Goal: Task Accomplishment & Management: Use online tool/utility

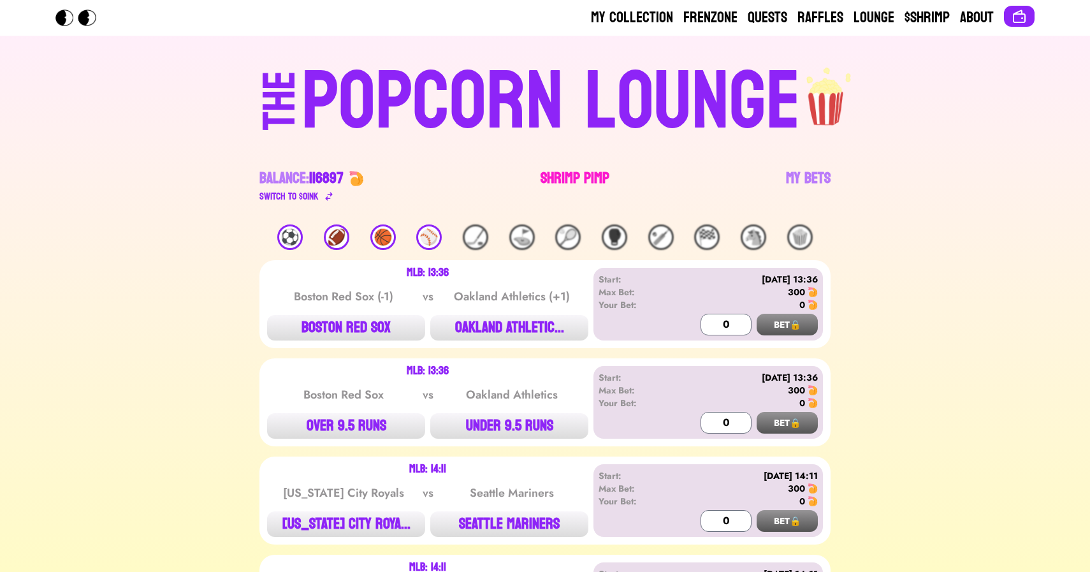
click at [577, 180] on link "Shrimp Pimp" at bounding box center [574, 186] width 69 height 36
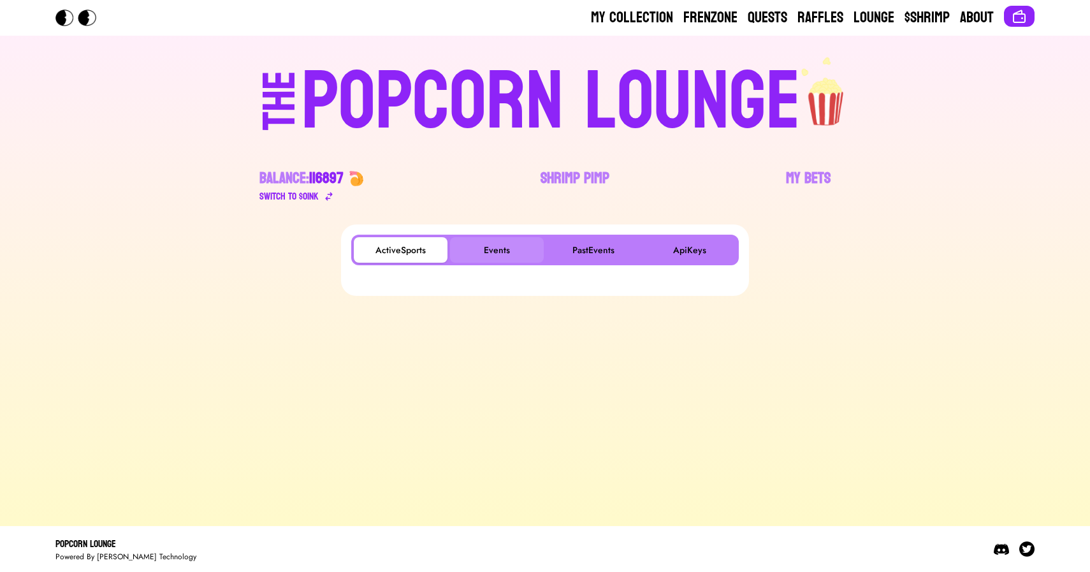
click at [500, 240] on button "Events" at bounding box center [497, 249] width 94 height 25
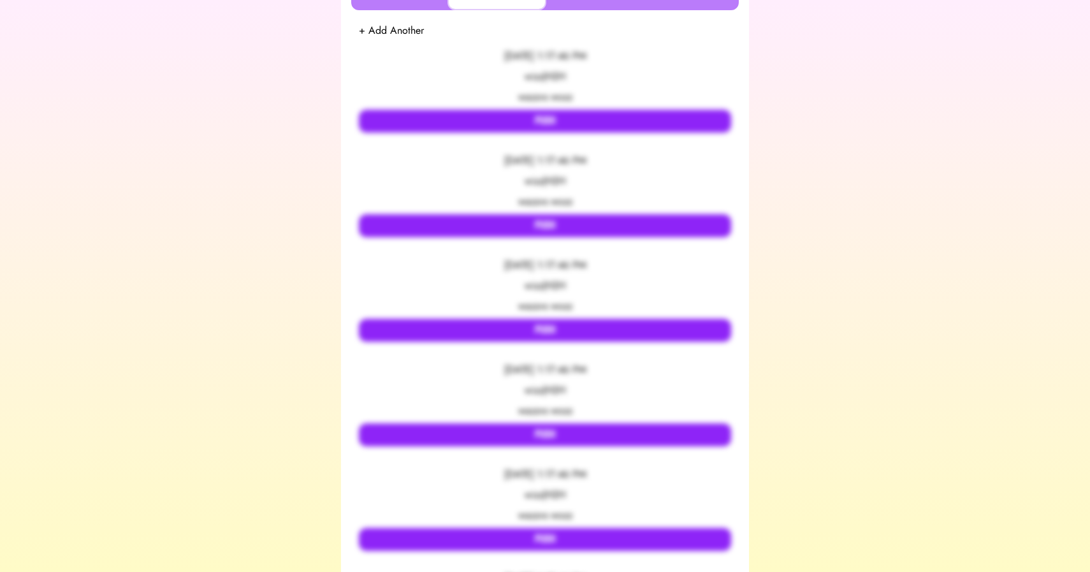
scroll to position [253, 0]
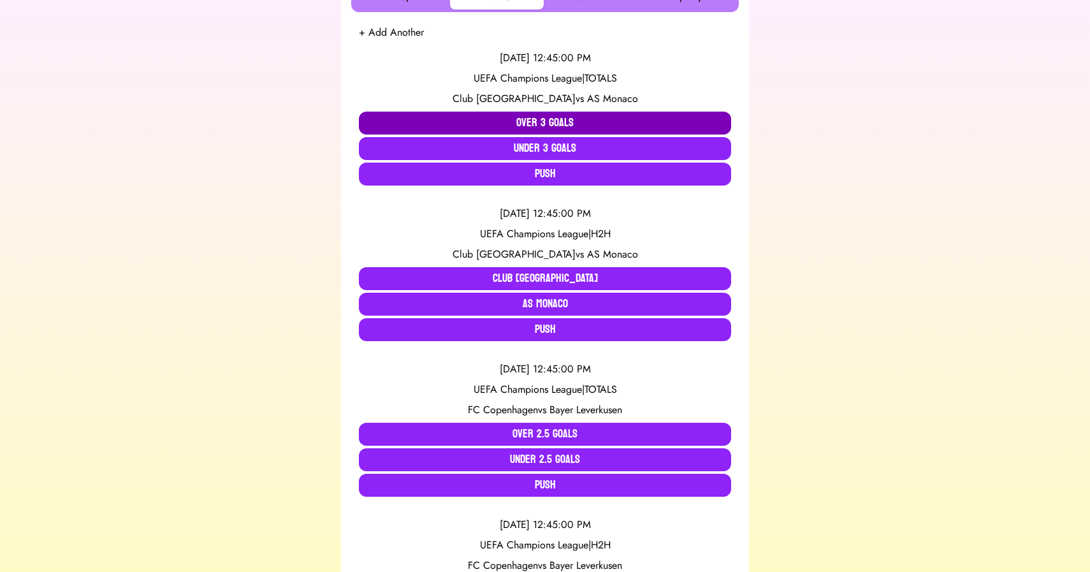
click at [434, 127] on button "Over 3 Goals" at bounding box center [545, 123] width 372 height 23
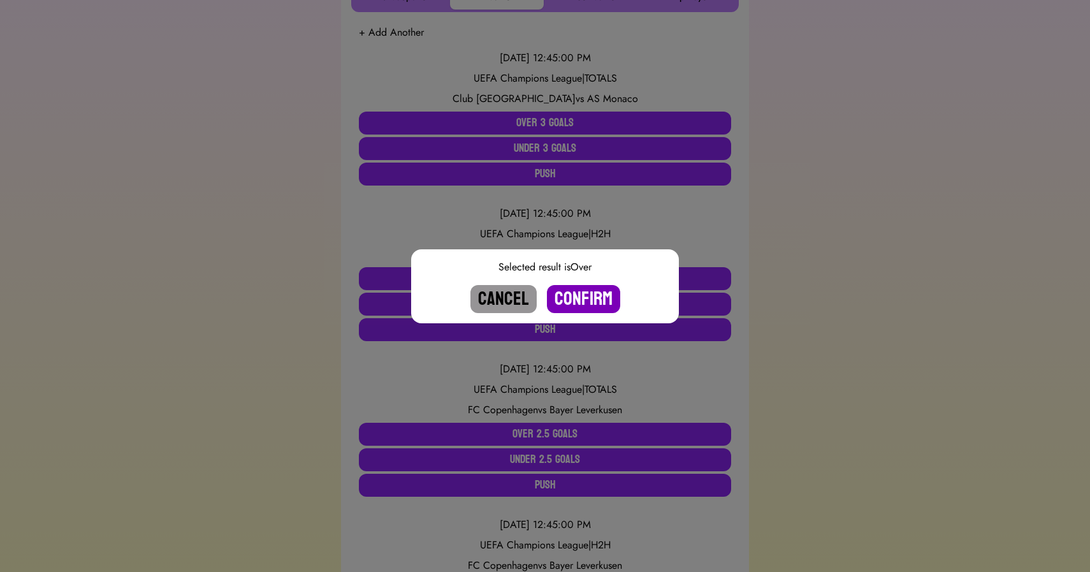
click at [573, 296] on button "Confirm" at bounding box center [583, 299] width 73 height 28
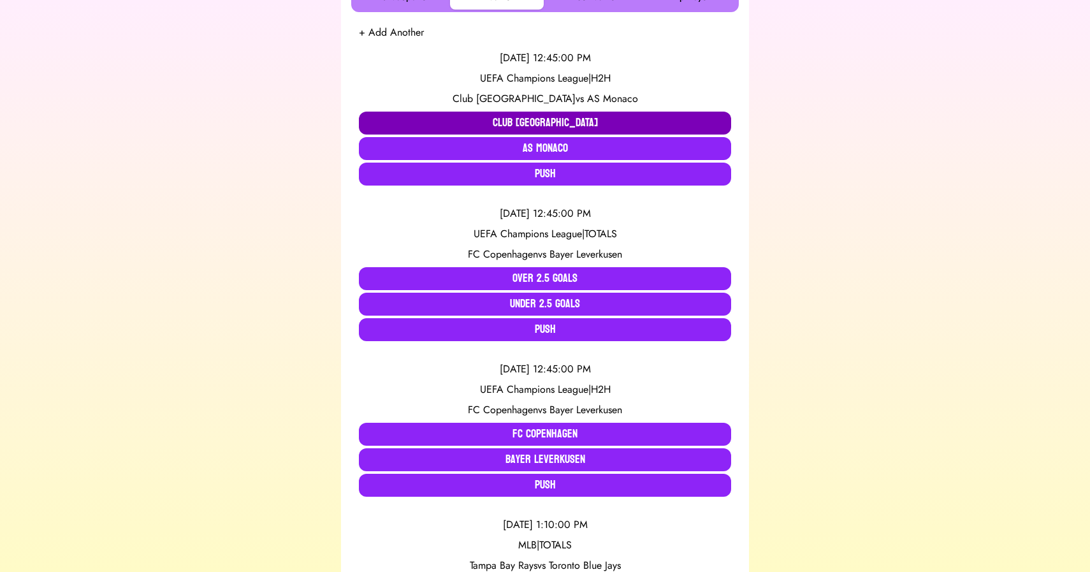
click at [531, 121] on button "Club Brugge" at bounding box center [545, 123] width 372 height 23
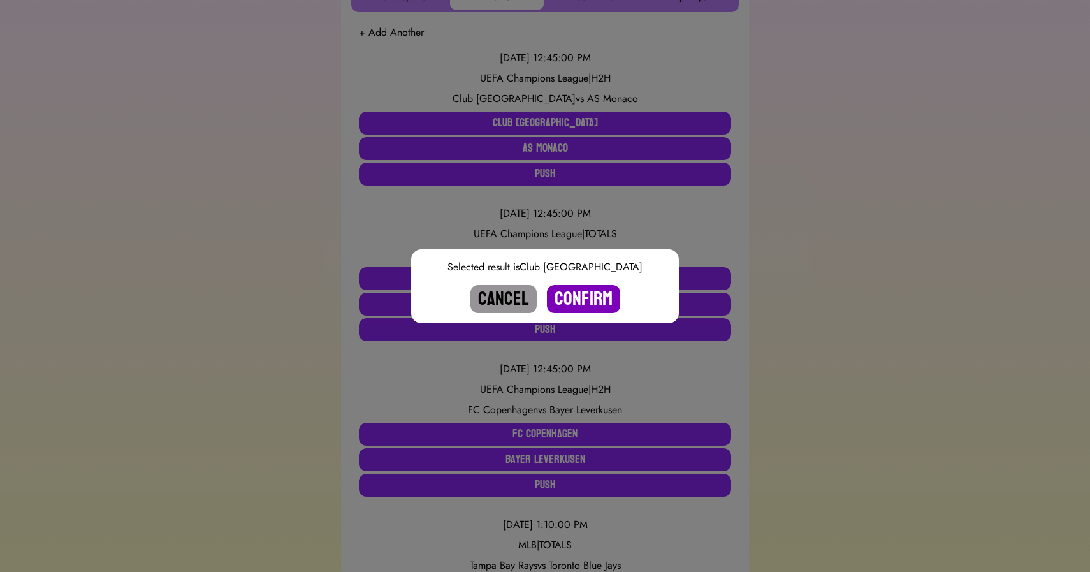
click at [584, 296] on button "Confirm" at bounding box center [583, 299] width 73 height 28
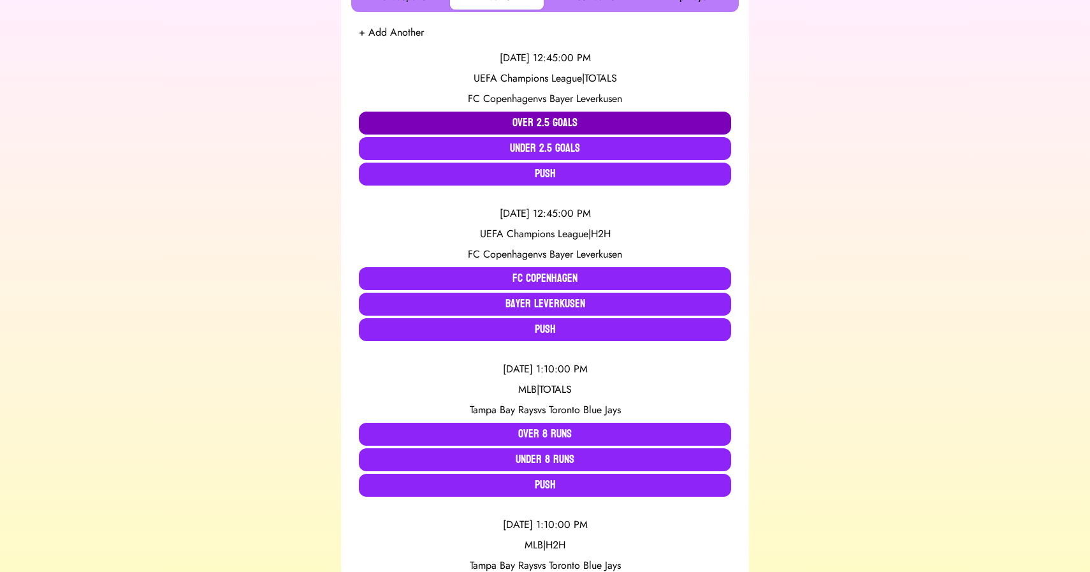
click at [484, 117] on button "Over 2.5 Goals" at bounding box center [545, 123] width 372 height 23
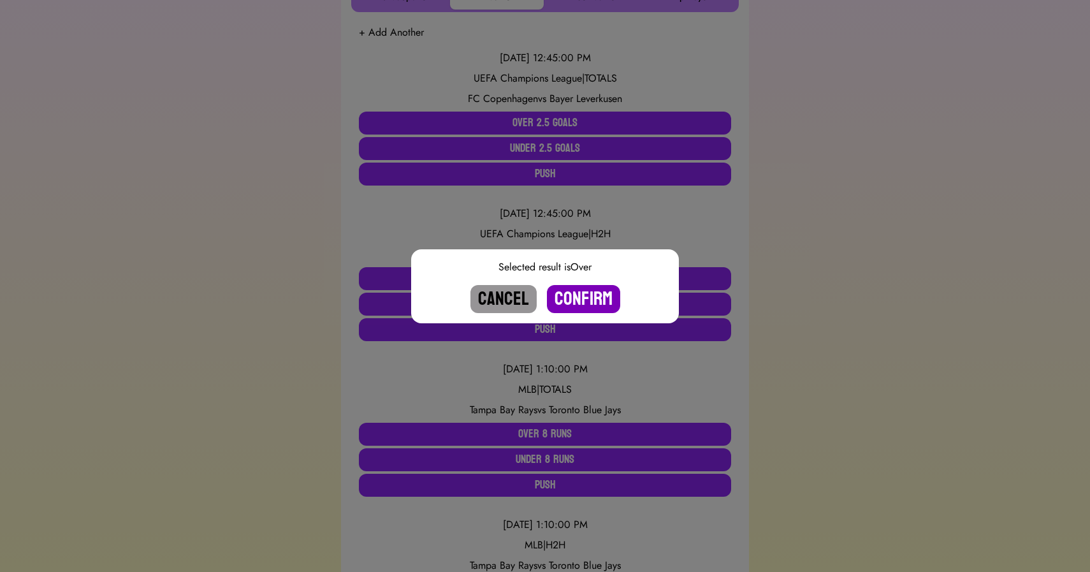
click at [580, 301] on button "Confirm" at bounding box center [583, 299] width 73 height 28
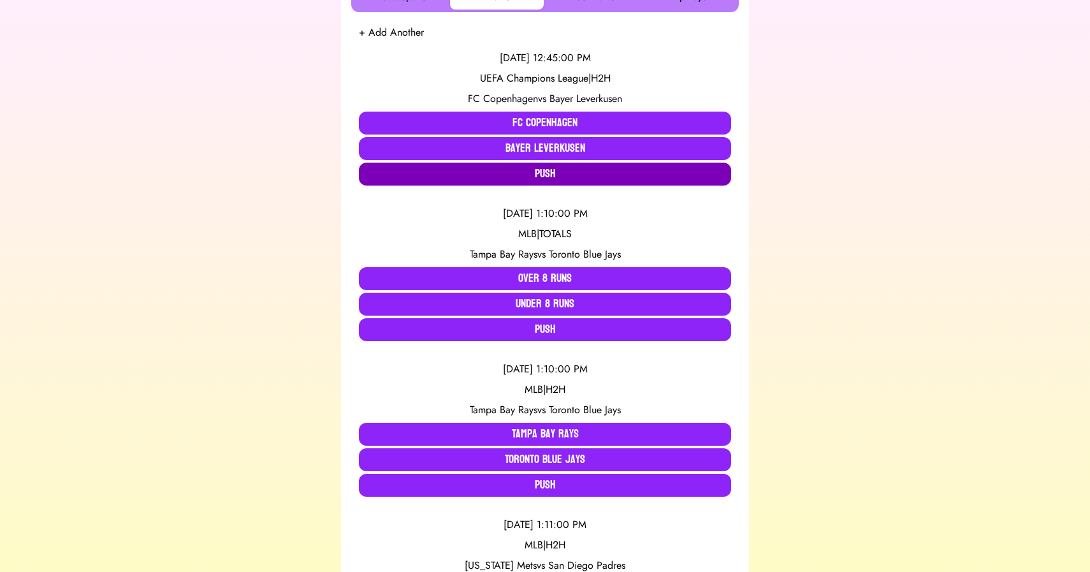
click at [546, 178] on button "Push" at bounding box center [545, 174] width 372 height 23
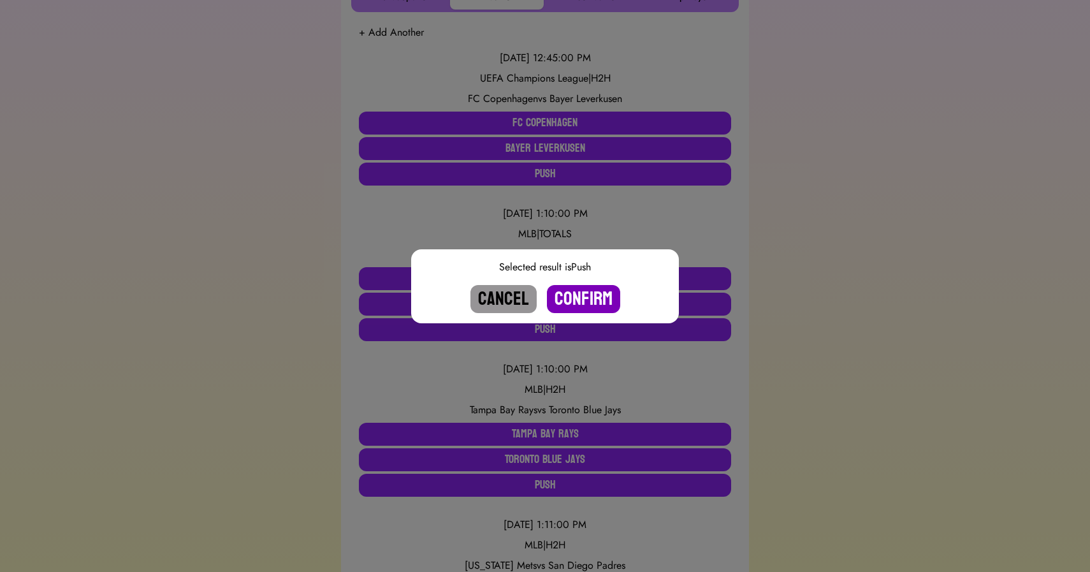
click at [579, 304] on button "Confirm" at bounding box center [583, 299] width 73 height 28
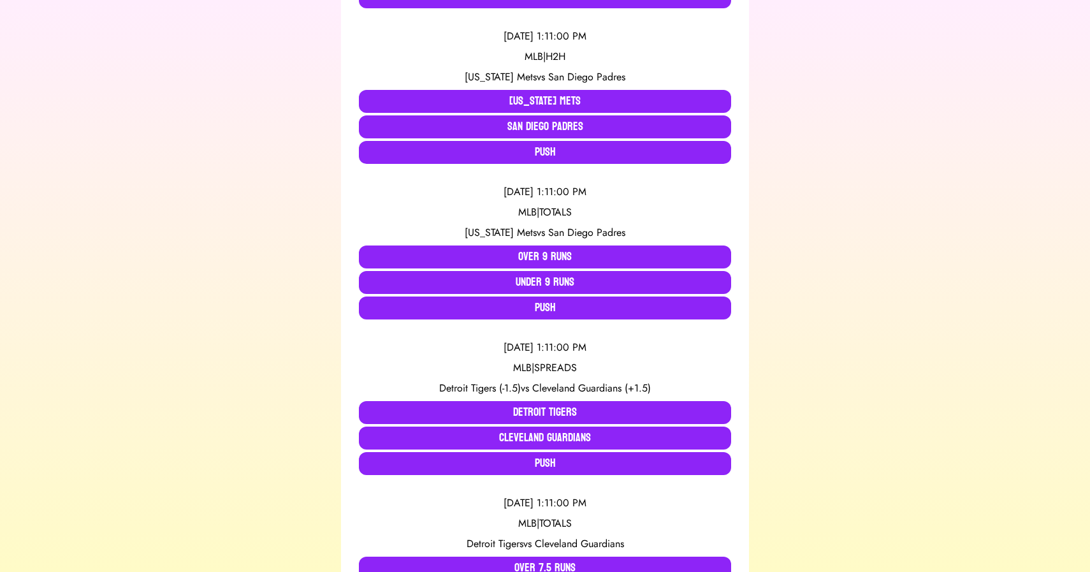
scroll to position [0, 0]
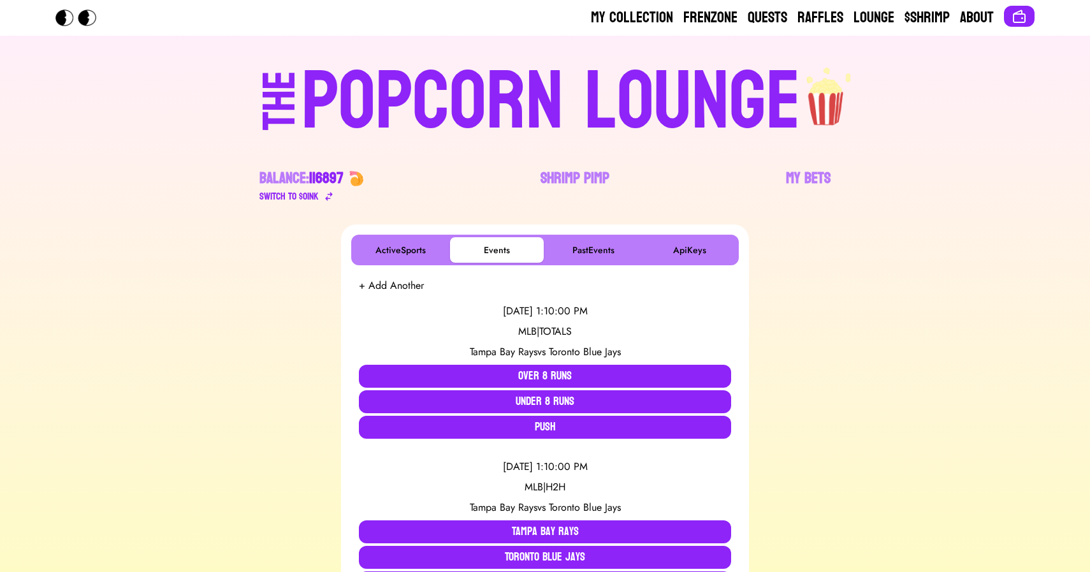
click at [551, 96] on div "POPCORN LOUNGE" at bounding box center [550, 102] width 499 height 82
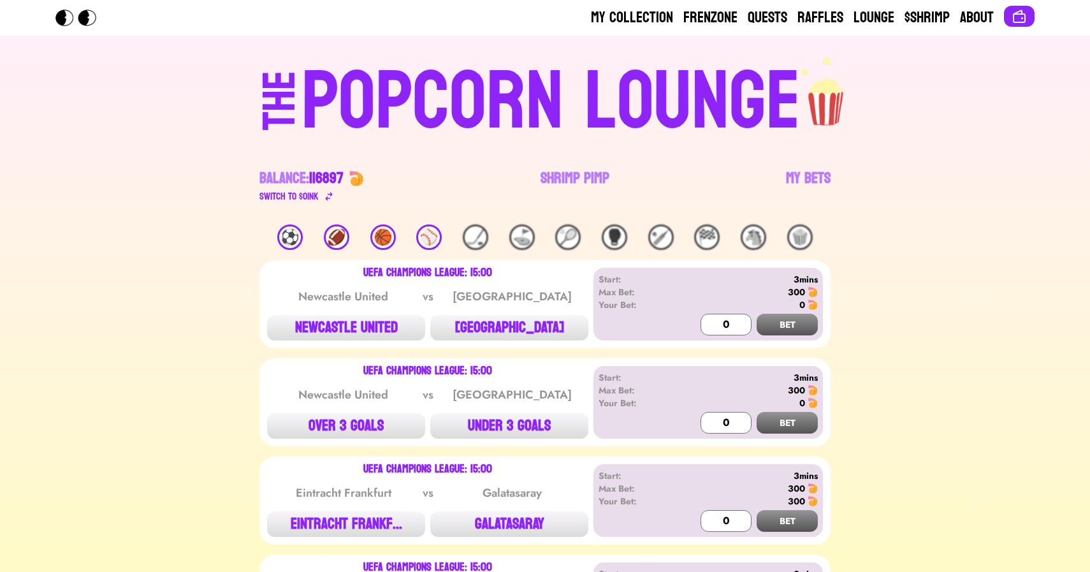
click at [296, 235] on div "⚽️" at bounding box center [289, 236] width 25 height 25
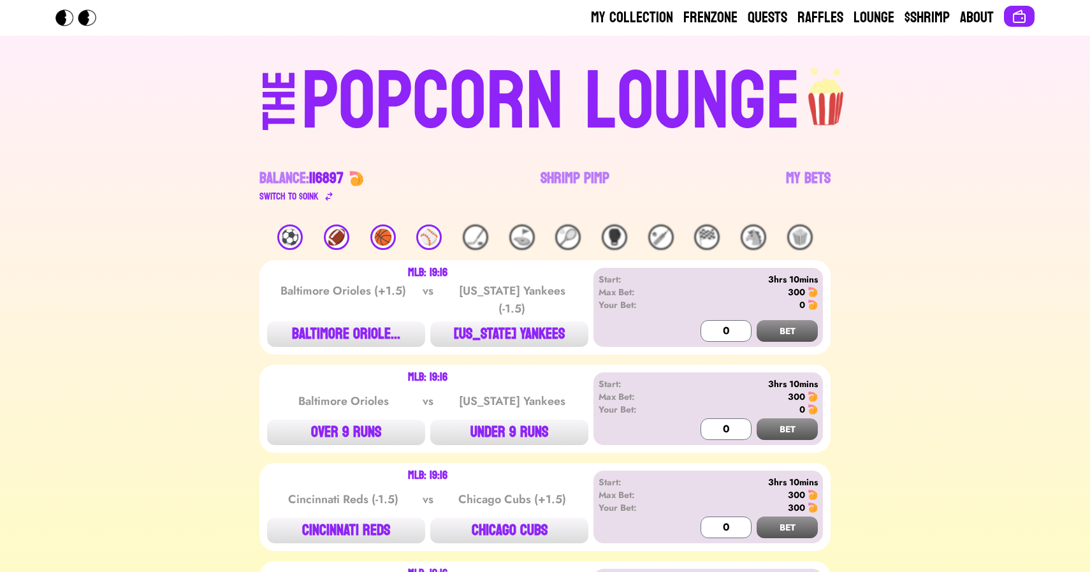
drag, startPoint x: 579, startPoint y: 181, endPoint x: 201, endPoint y: 185, distance: 378.6
click at [585, 171] on link "Shrimp Pimp" at bounding box center [574, 186] width 69 height 36
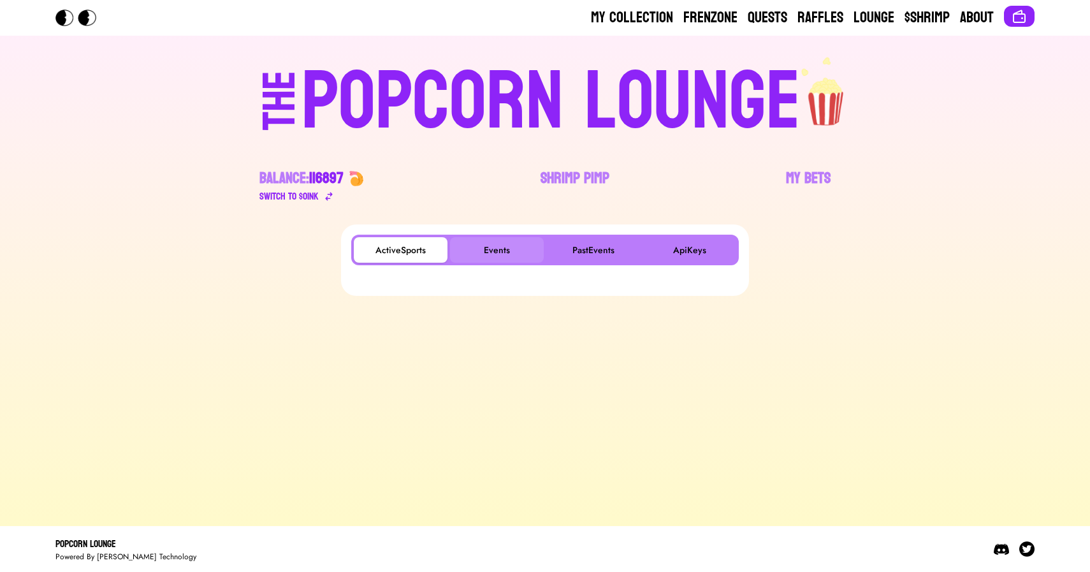
click at [494, 254] on button "Events" at bounding box center [497, 249] width 94 height 25
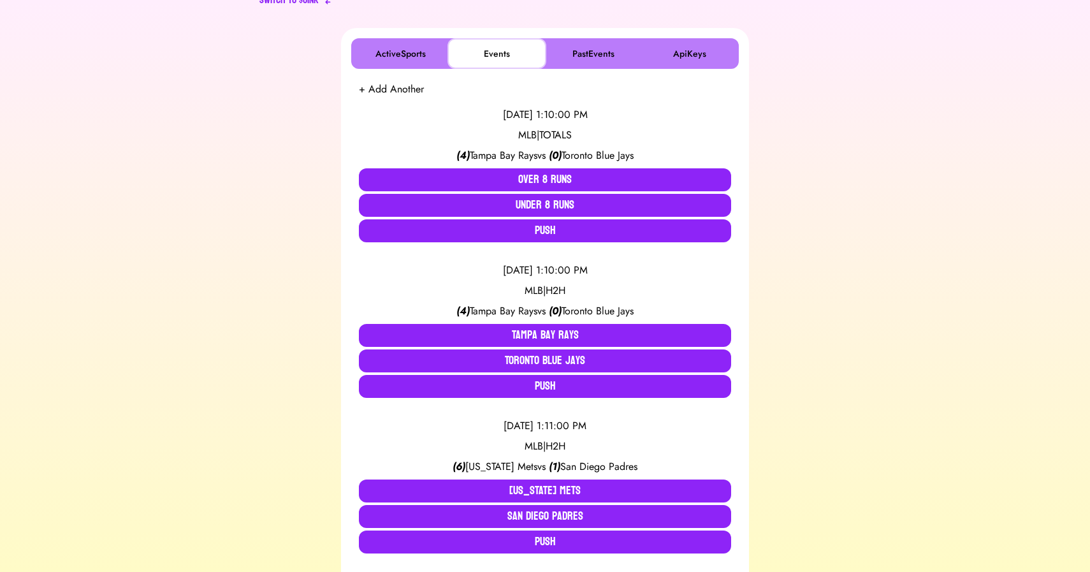
scroll to position [195, 0]
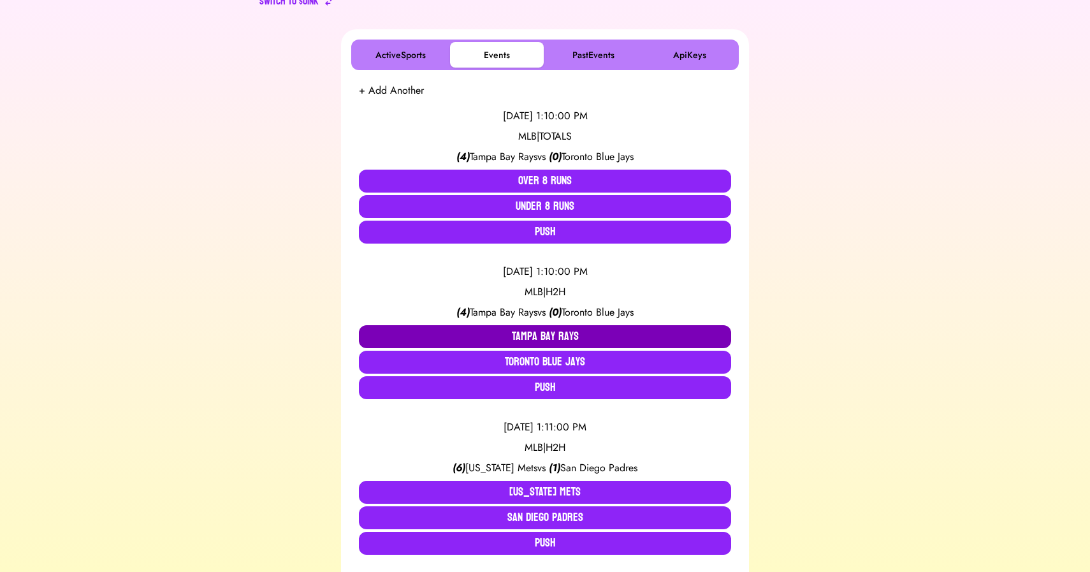
click at [454, 331] on button "Tampa Bay Rays" at bounding box center [545, 336] width 372 height 23
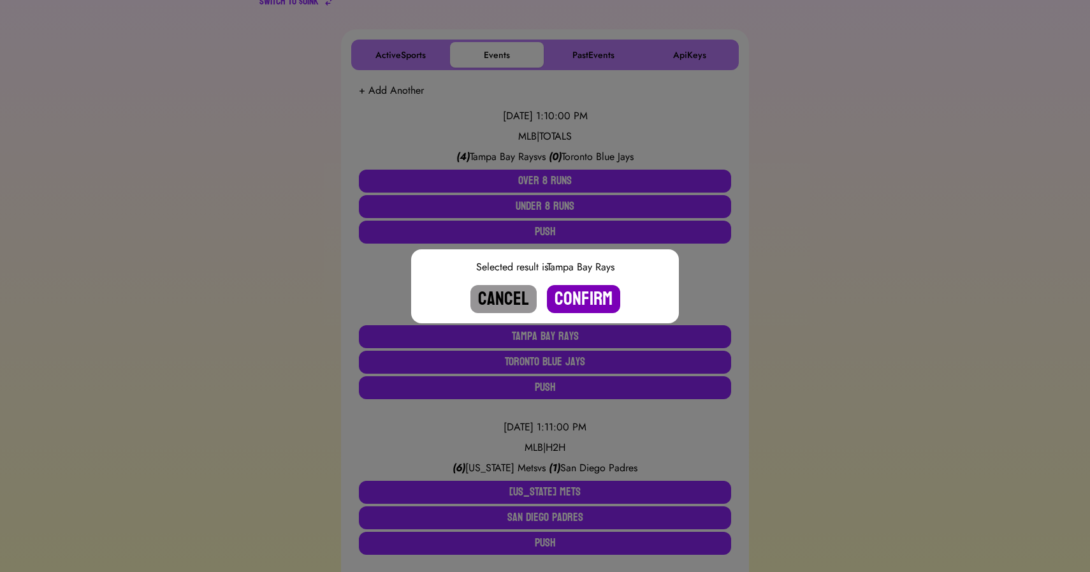
click at [575, 296] on button "Confirm" at bounding box center [583, 299] width 73 height 28
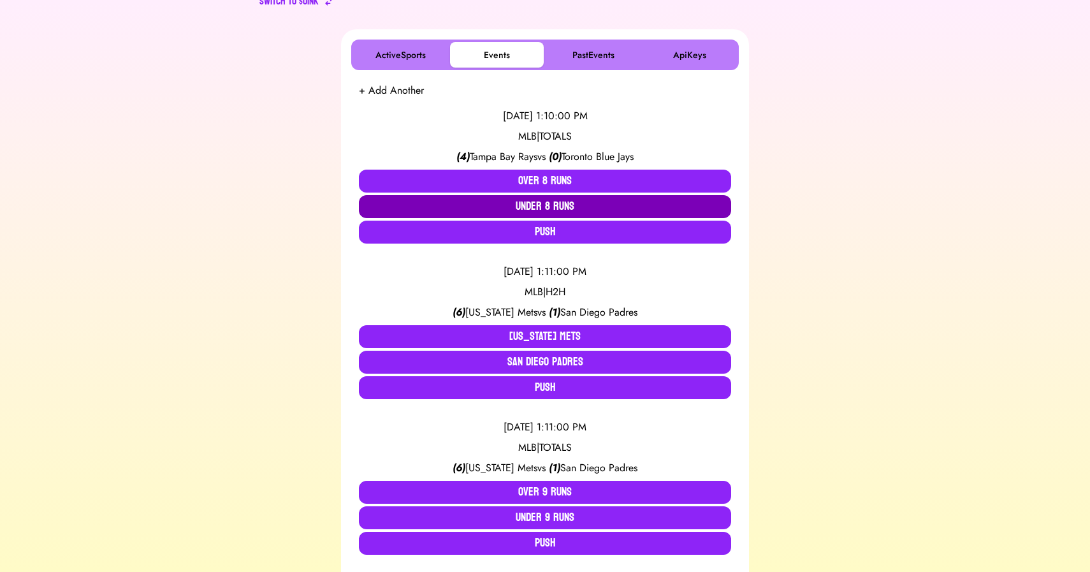
click at [543, 202] on button "Under 8 Runs" at bounding box center [545, 206] width 372 height 23
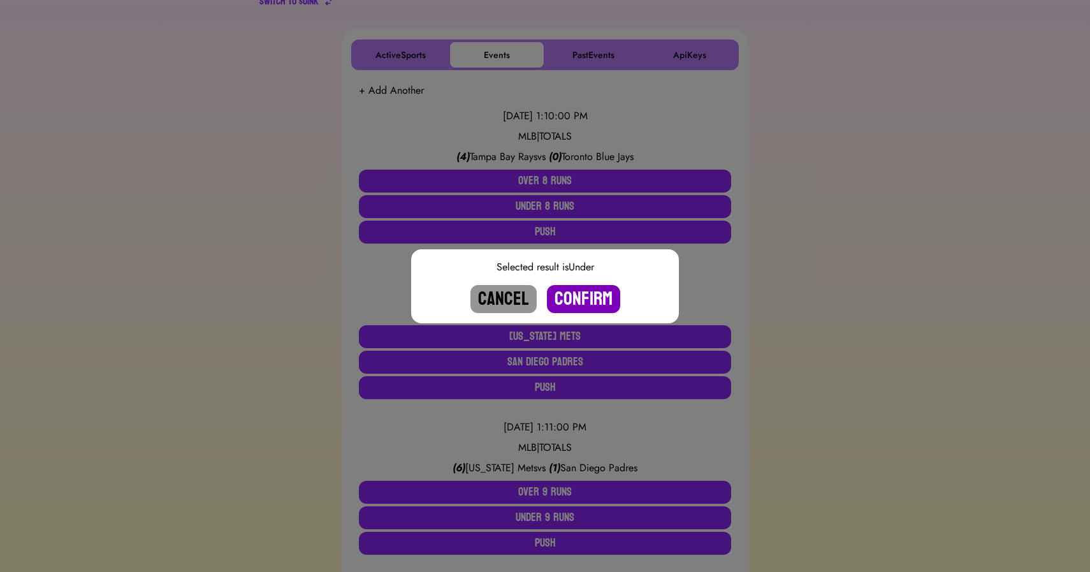
click at [591, 298] on button "Confirm" at bounding box center [583, 299] width 73 height 28
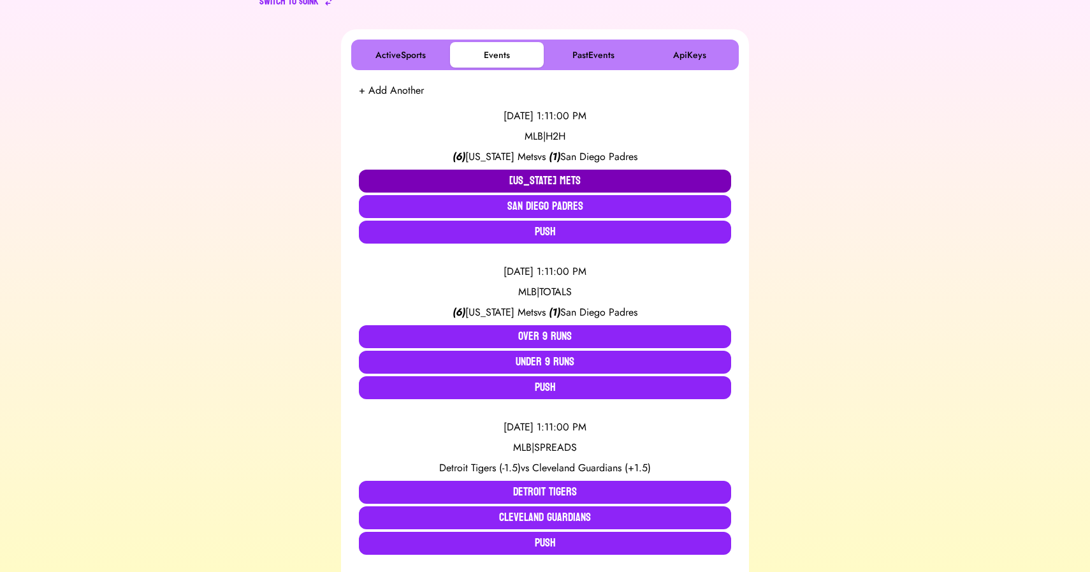
click at [523, 178] on button "[US_STATE] Mets" at bounding box center [545, 181] width 372 height 23
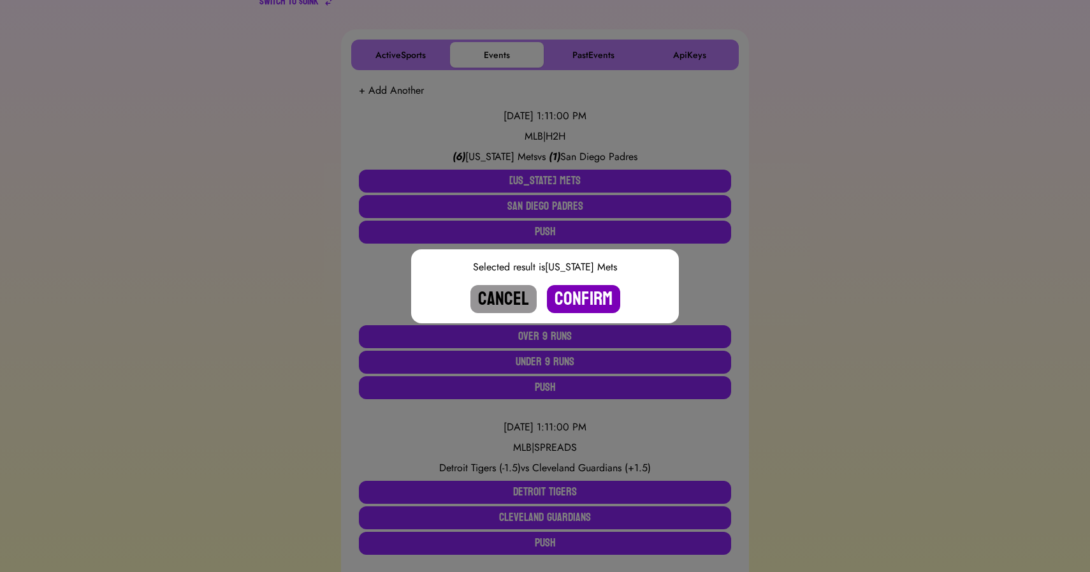
click at [583, 300] on button "Confirm" at bounding box center [583, 299] width 73 height 28
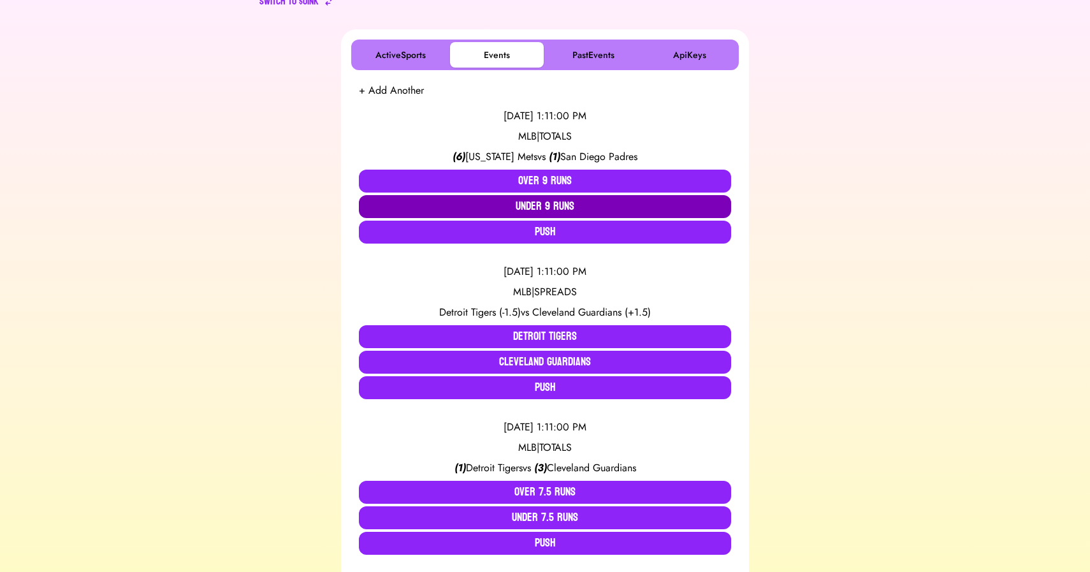
click at [539, 201] on button "Under 9 Runs" at bounding box center [545, 206] width 372 height 23
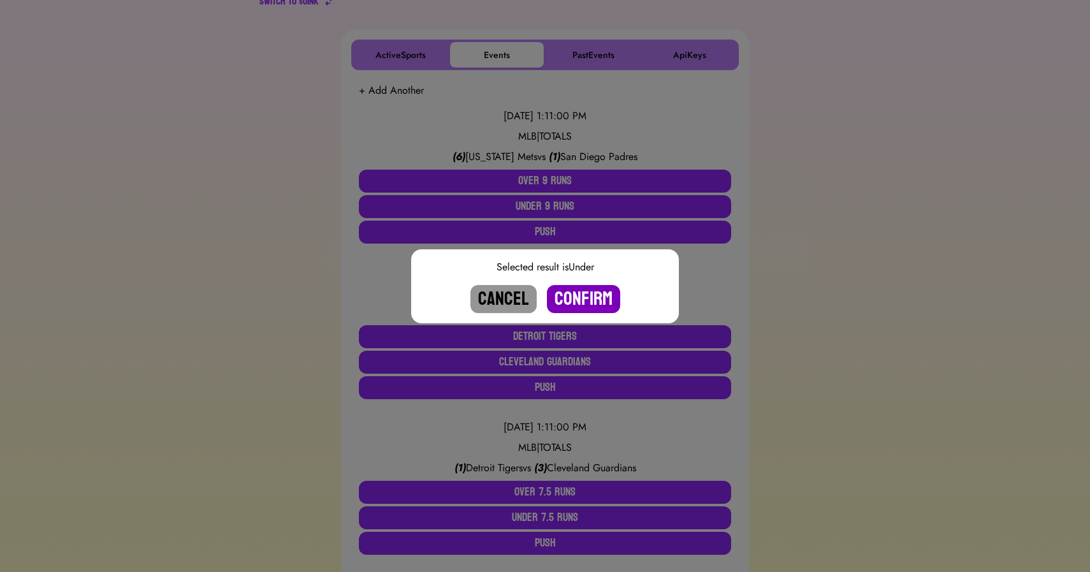
click at [579, 306] on button "Confirm" at bounding box center [583, 299] width 73 height 28
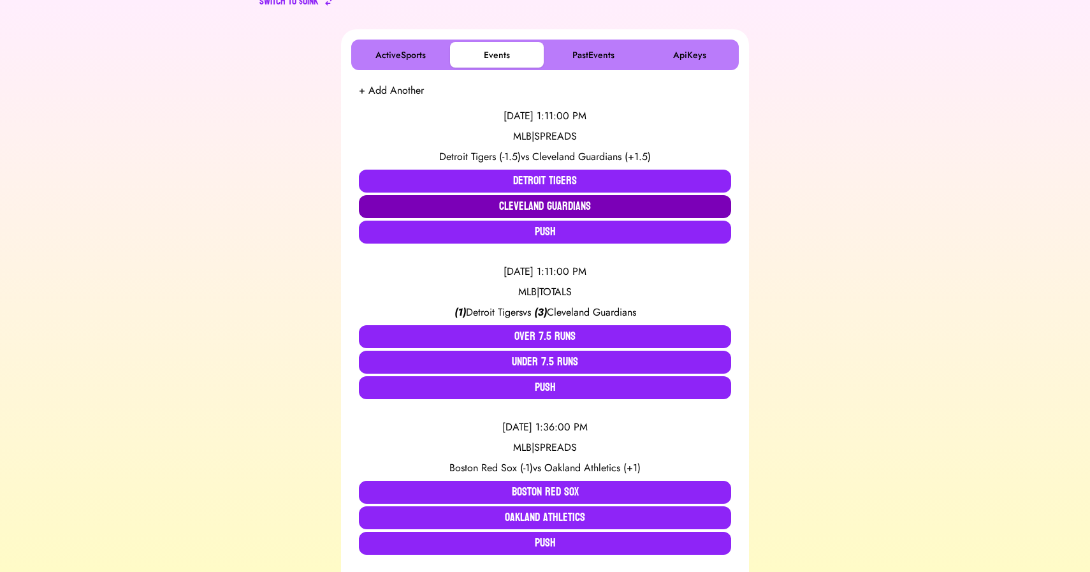
click at [552, 197] on button "Cleveland Guardians" at bounding box center [545, 206] width 372 height 23
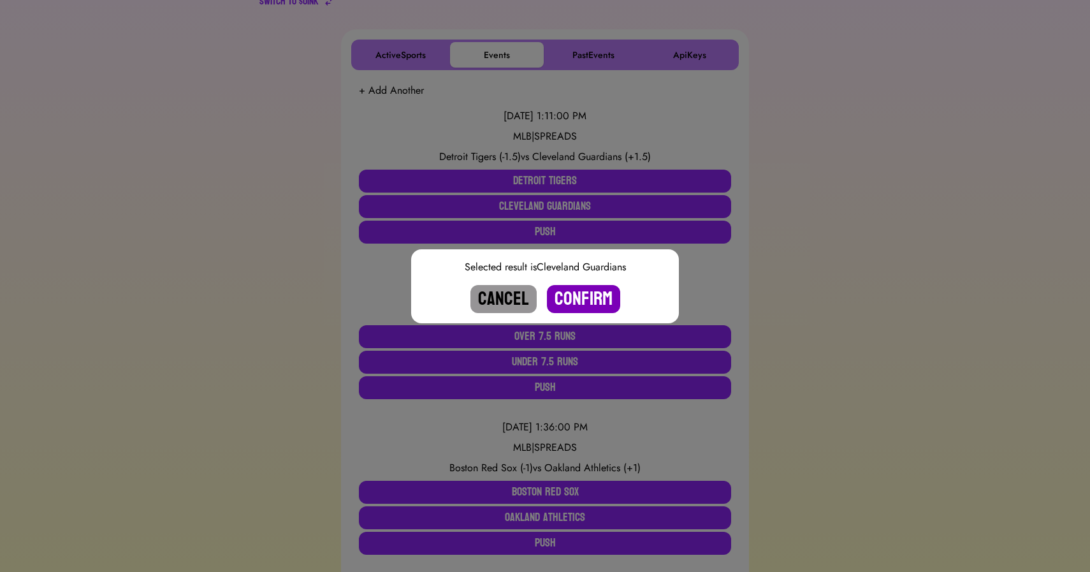
click at [577, 296] on button "Confirm" at bounding box center [583, 299] width 73 height 28
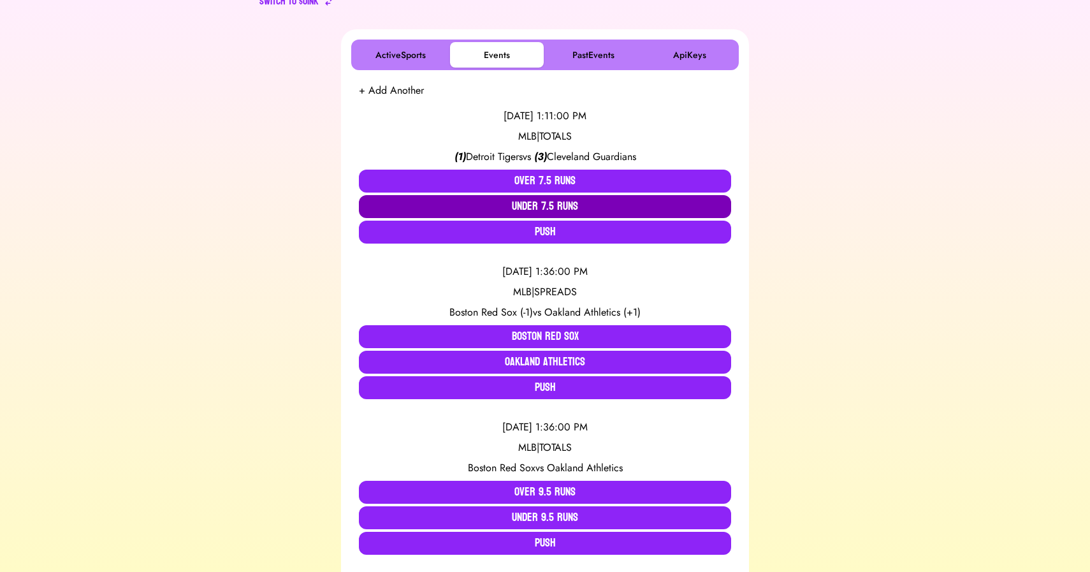
click at [537, 196] on button "Under 7.5 Runs" at bounding box center [545, 206] width 372 height 23
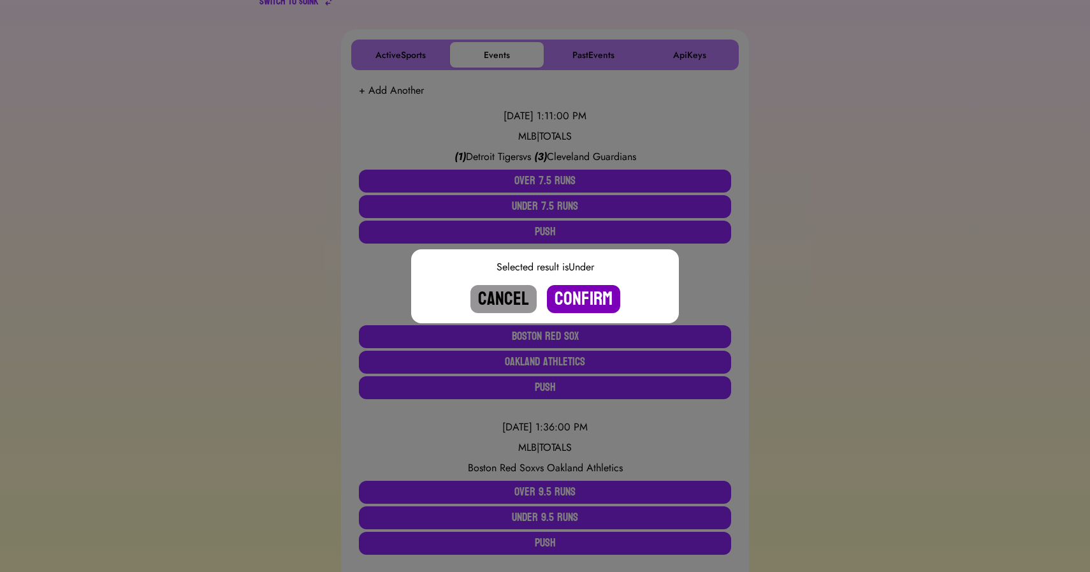
click at [590, 296] on button "Confirm" at bounding box center [583, 299] width 73 height 28
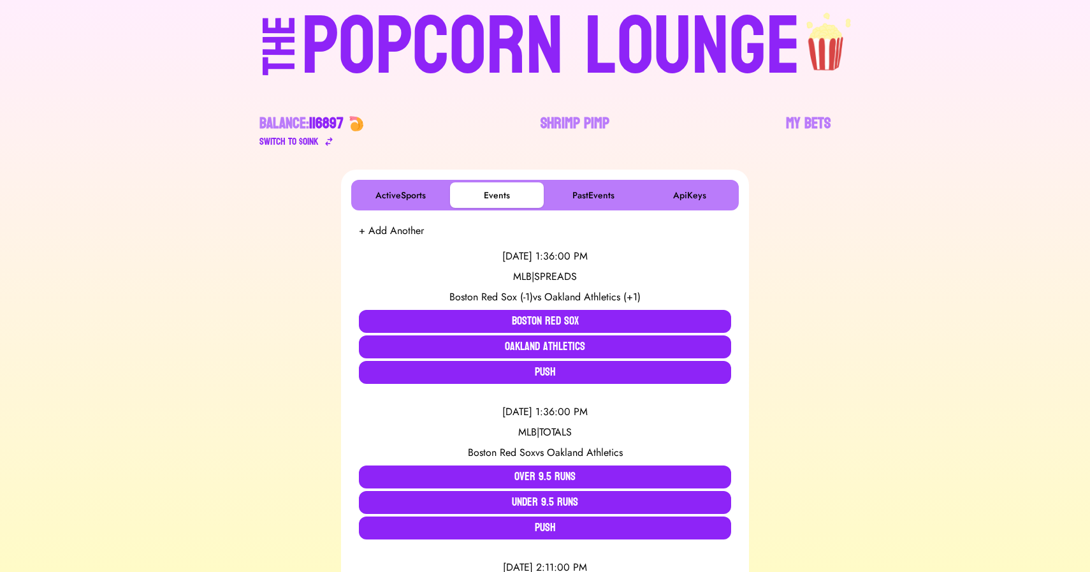
scroll to position [40, 0]
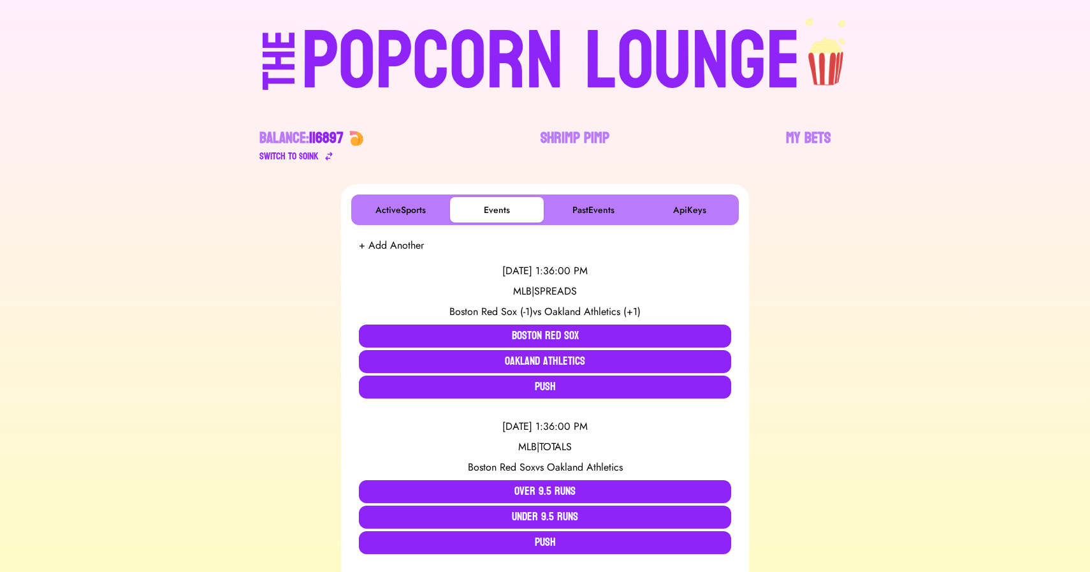
click at [392, 68] on div "POPCORN LOUNGE" at bounding box center [550, 62] width 499 height 82
